Goal: Task Accomplishment & Management: Manage account settings

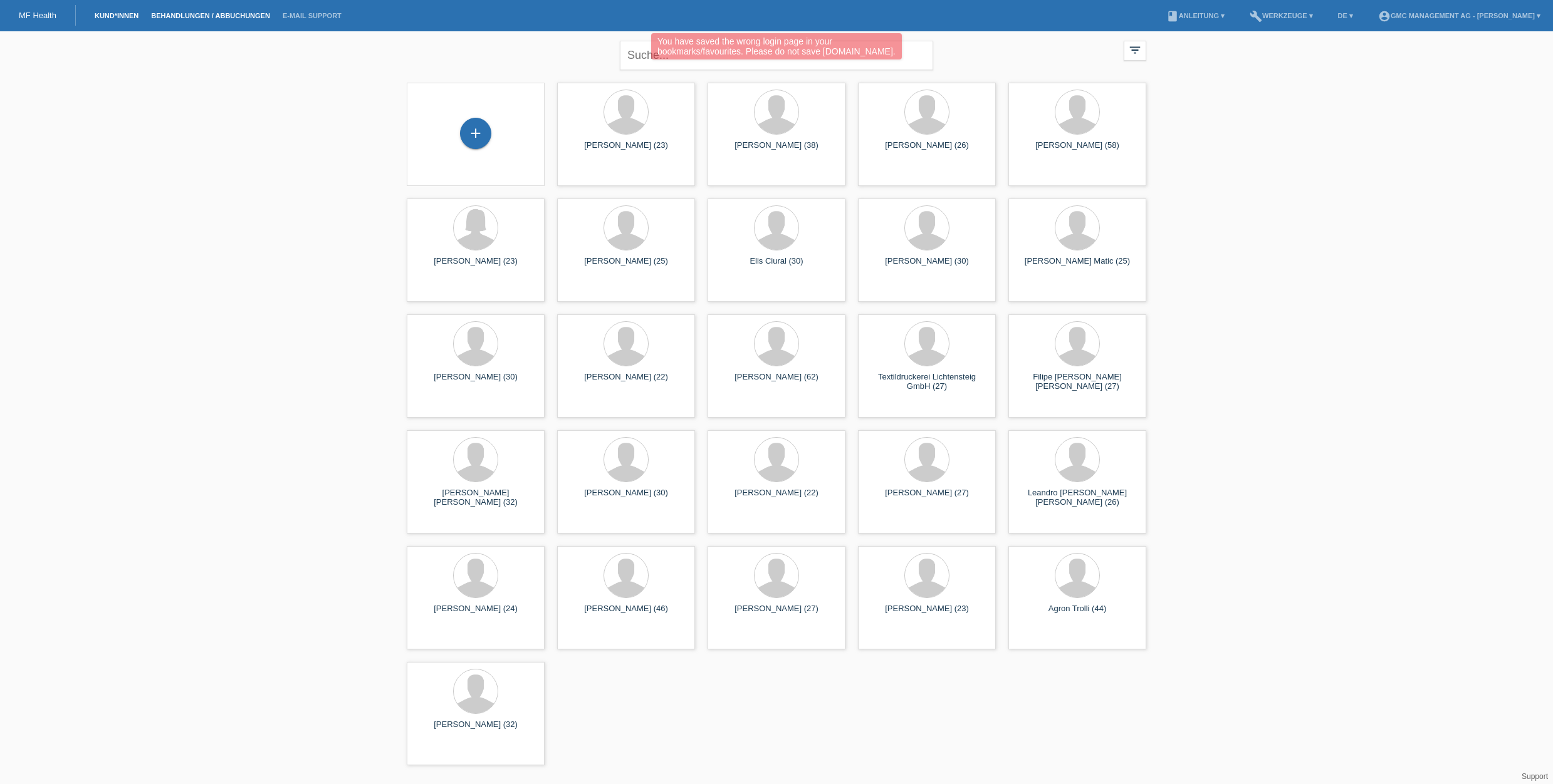
click at [216, 14] on link "Behandlungen / Abbuchungen" at bounding box center [210, 15] width 131 height 7
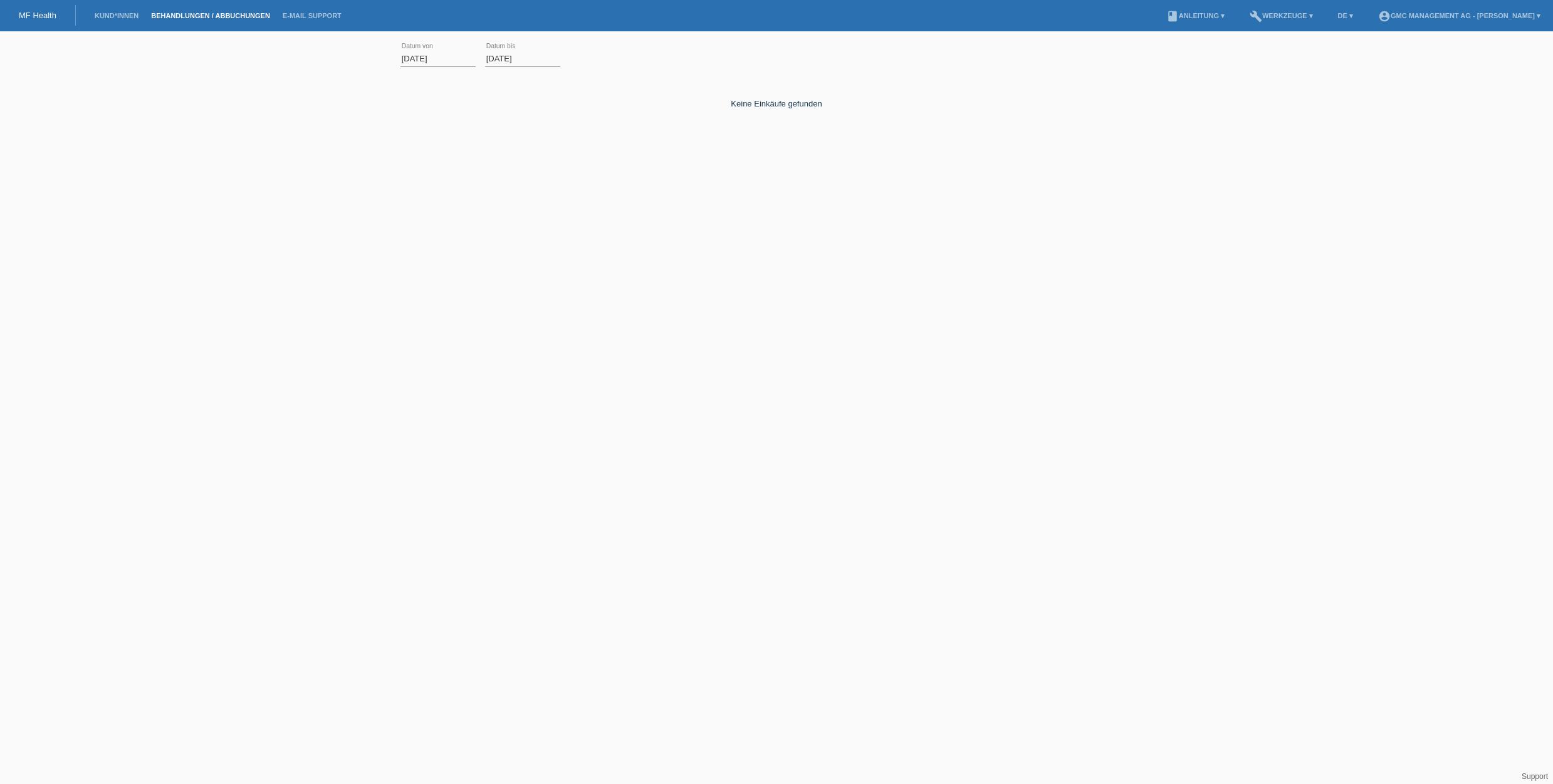
click at [422, 57] on input "01.09.2025" at bounding box center [438, 59] width 75 height 16
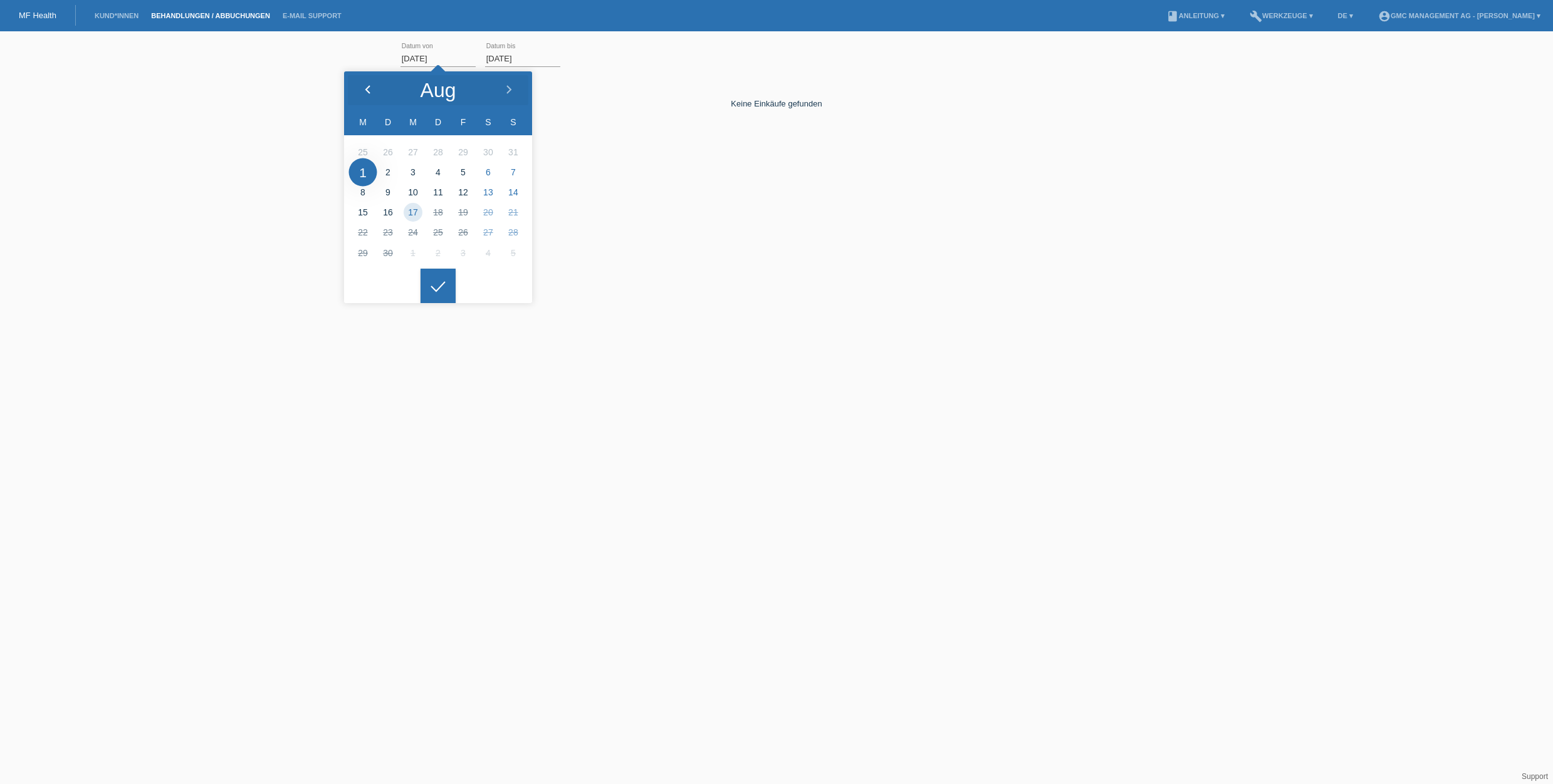
click at [366, 86] on icon at bounding box center [368, 90] width 10 height 10
type input "01.07.2025"
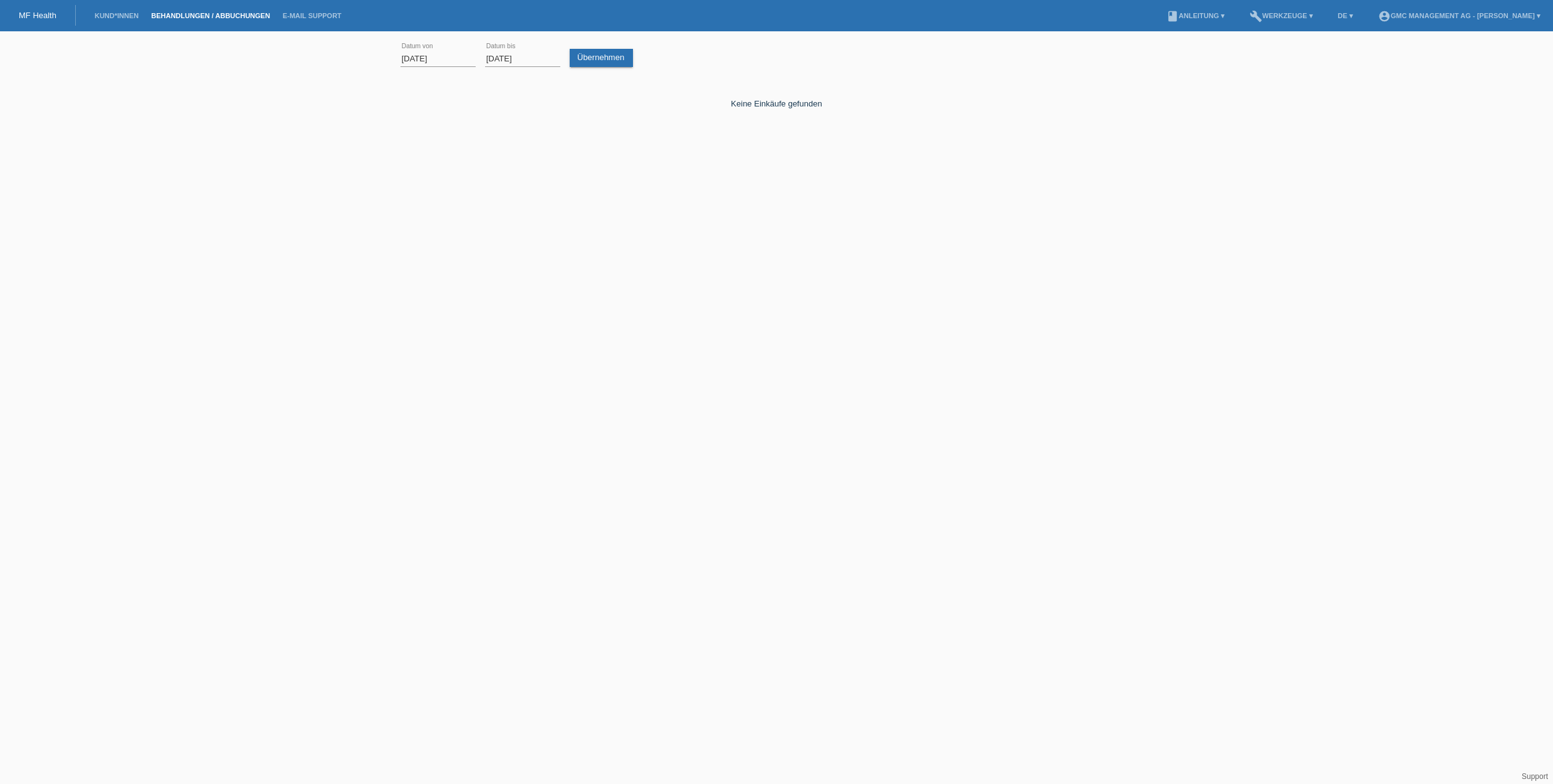
click at [440, 290] on div at bounding box center [438, 276] width 35 height 35
click at [589, 64] on link "Übernehmen" at bounding box center [600, 57] width 63 height 18
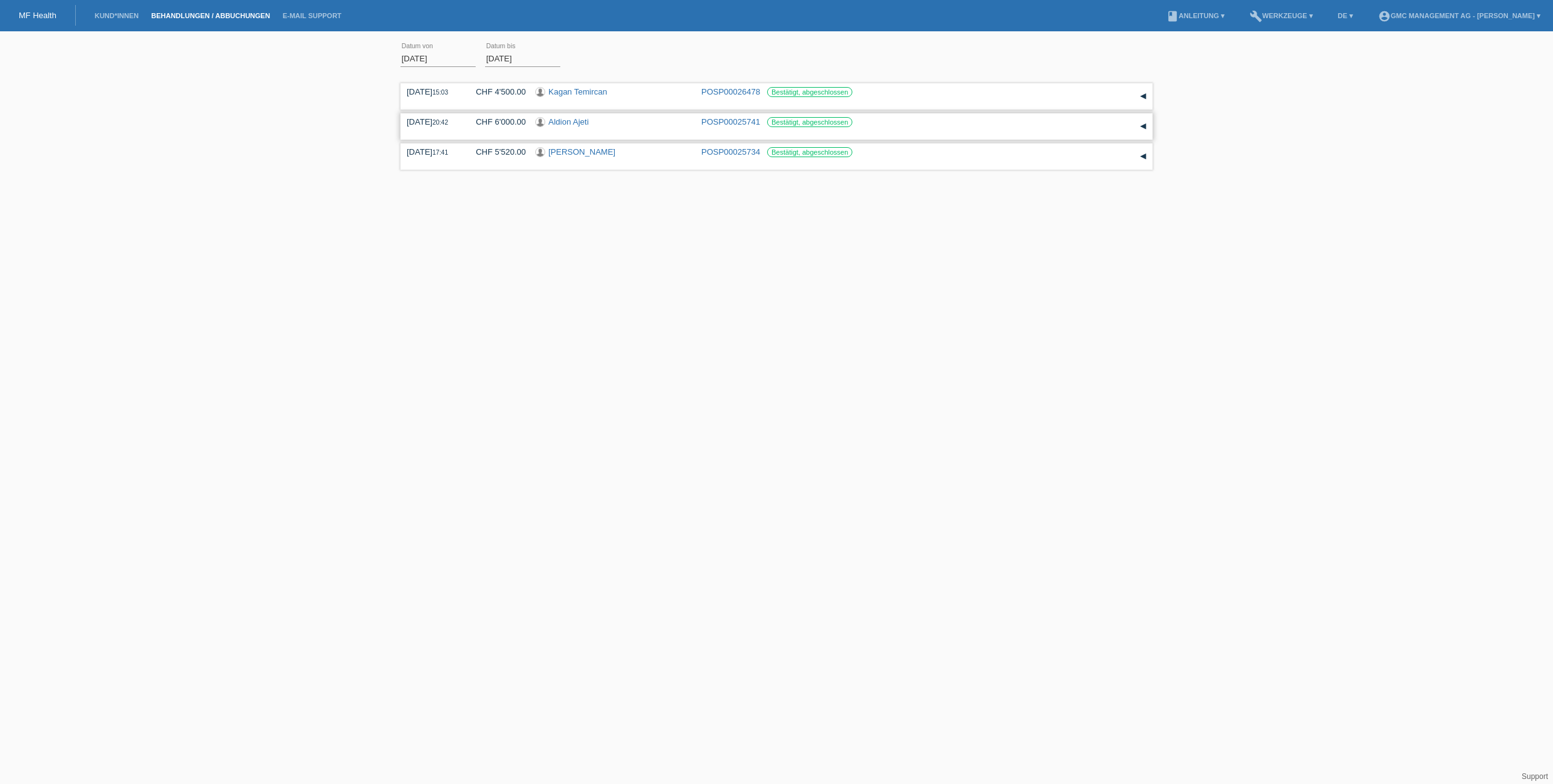
click at [1141, 124] on div "▾" at bounding box center [1144, 127] width 19 height 19
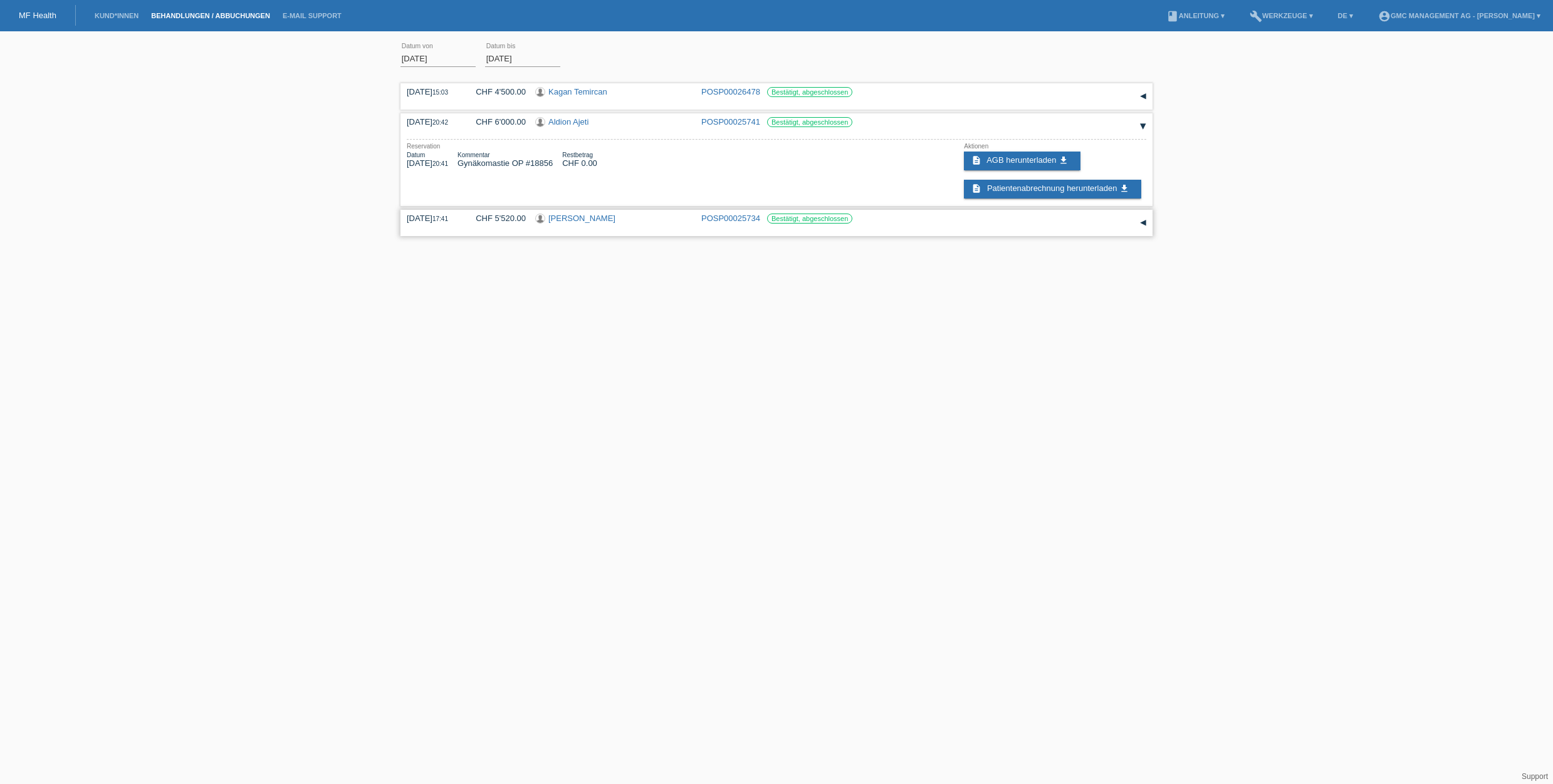
click at [1143, 224] on div "▾" at bounding box center [1144, 223] width 19 height 19
click at [1145, 96] on div "▾" at bounding box center [1144, 96] width 19 height 19
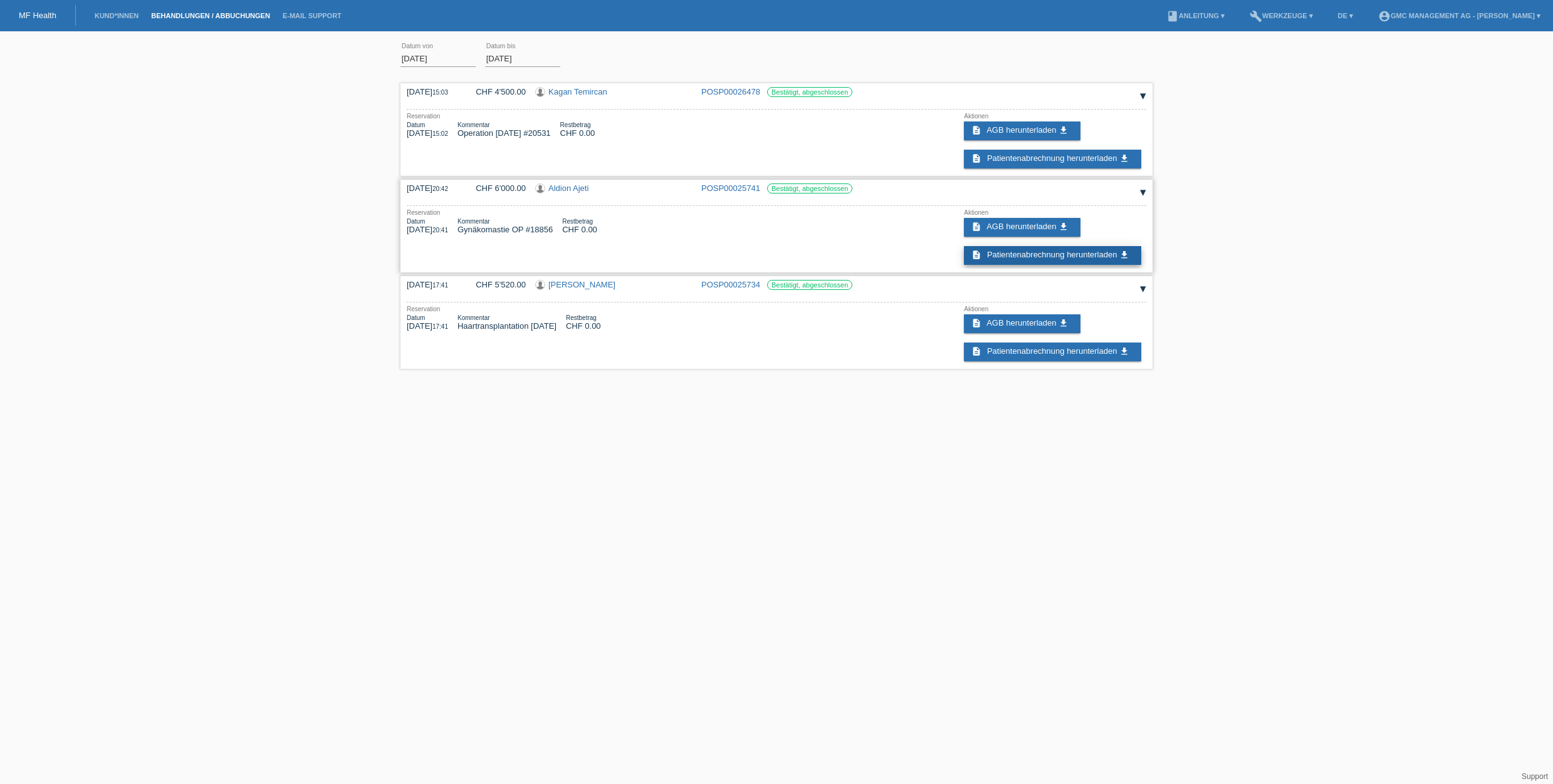
click at [1125, 257] on icon "get_app" at bounding box center [1124, 255] width 10 height 10
click at [1462, 16] on link "account_circle GMC Management AG - Giuliano Lenz ▾" at bounding box center [1460, 15] width 175 height 7
click at [1409, 125] on div "01.07.2025 error Datum von 17.09.2025 error Datum bis Übernehmen 15:03 Datum" at bounding box center [776, 205] width 1553 height 335
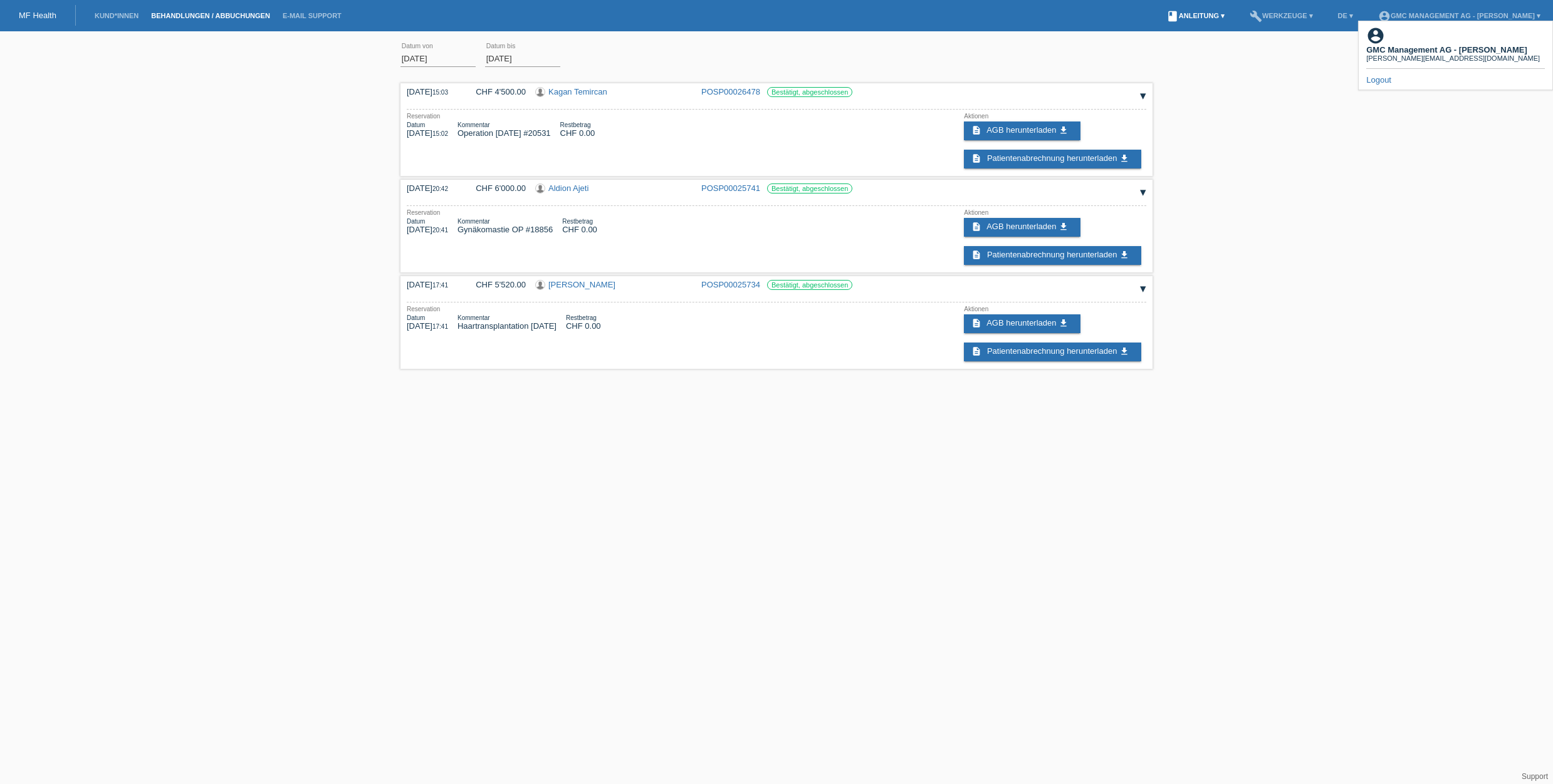
click at [1215, 15] on link "book Anleitung ▾" at bounding box center [1195, 15] width 71 height 7
click at [314, 18] on link "E-Mail Support" at bounding box center [312, 15] width 72 height 7
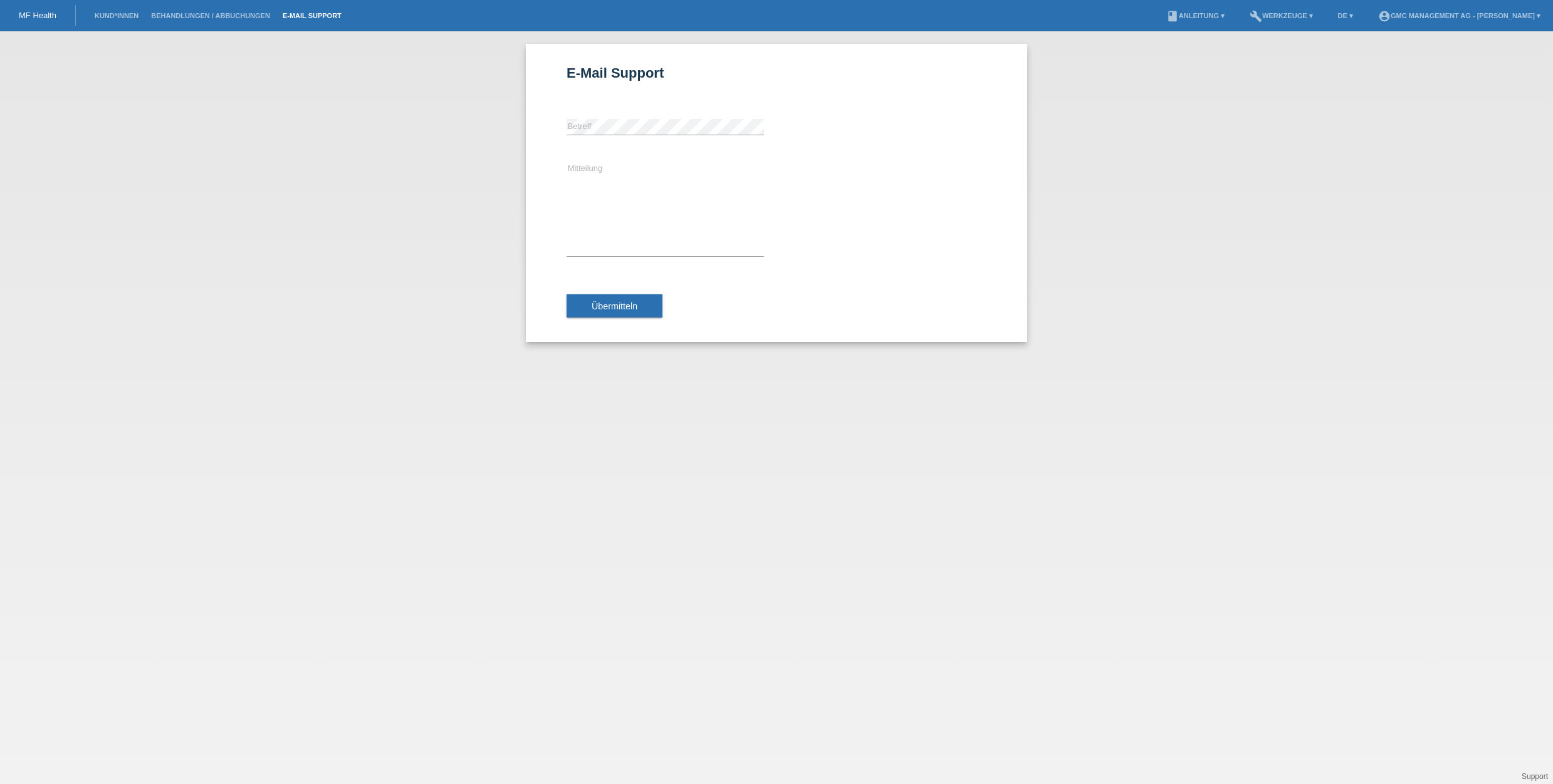
click at [233, 121] on div "E-Mail Support error [GEOGRAPHIC_DATA] Mitteilung Übermitteln" at bounding box center [776, 408] width 1553 height 753
click at [230, 10] on li "Behandlungen / Abbuchungen" at bounding box center [210, 16] width 131 height 32
click at [225, 20] on li "Behandlungen / Abbuchungen" at bounding box center [210, 16] width 131 height 32
click at [232, 13] on link "Behandlungen / Abbuchungen" at bounding box center [210, 15] width 131 height 7
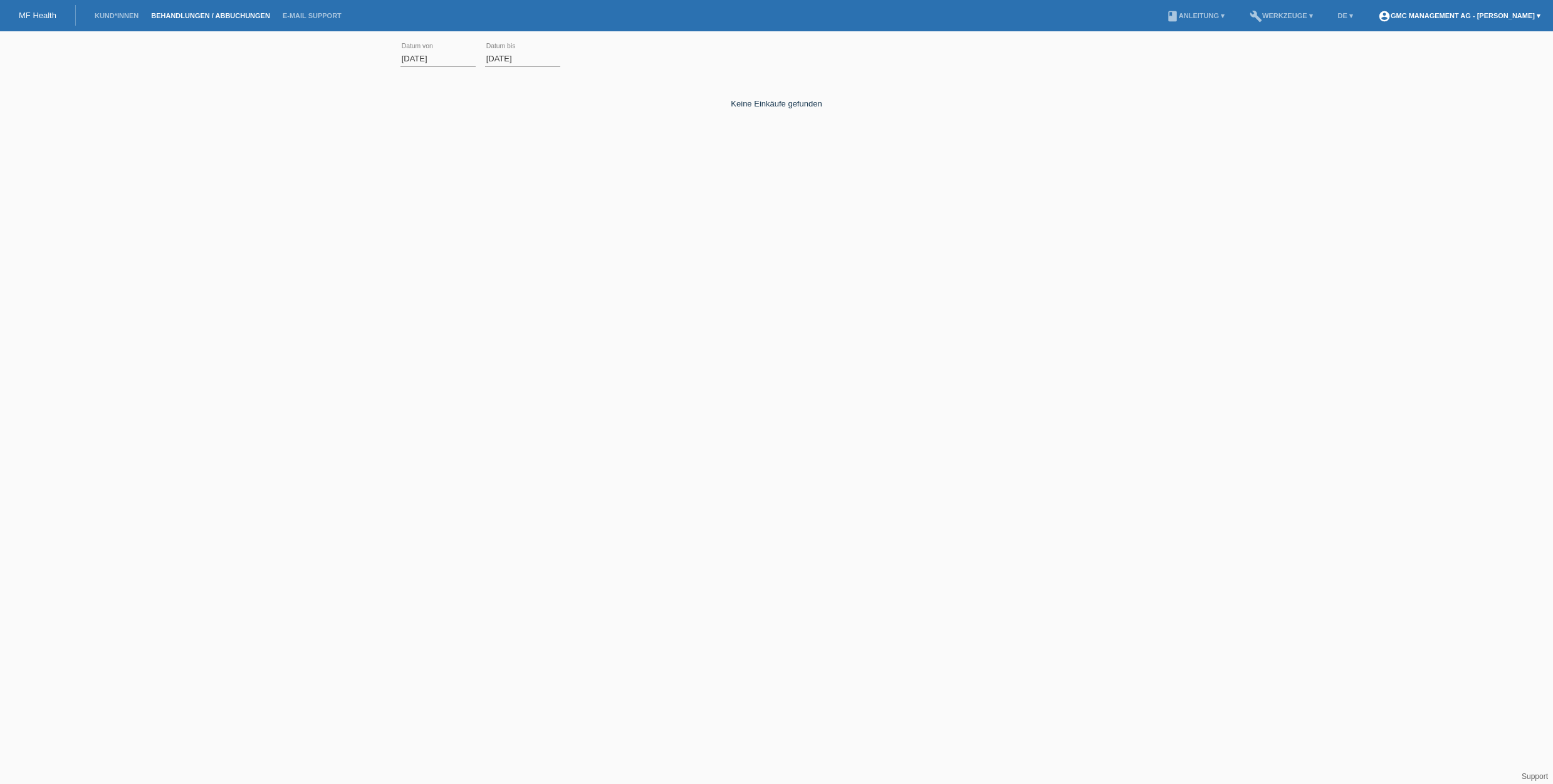
click at [1472, 14] on link "account_circle GMC Management AG - Giuliano Lenz ▾" at bounding box center [1460, 15] width 175 height 7
click at [1383, 75] on link "Logout" at bounding box center [1378, 80] width 25 height 10
